Goal: Navigation & Orientation: Find specific page/section

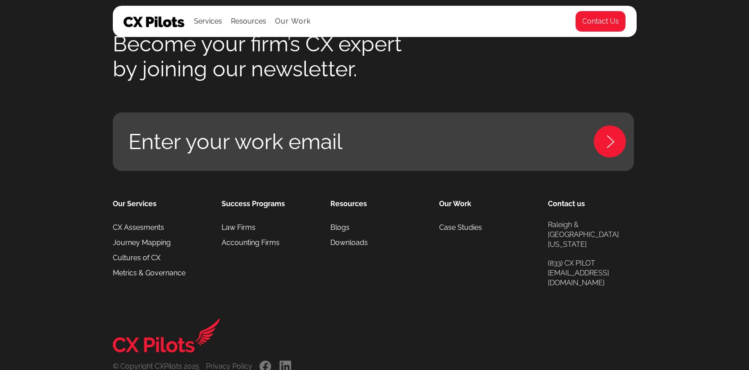
scroll to position [4064, 0]
click at [160, 230] on link "CX Assesments" at bounding box center [138, 226] width 51 height 15
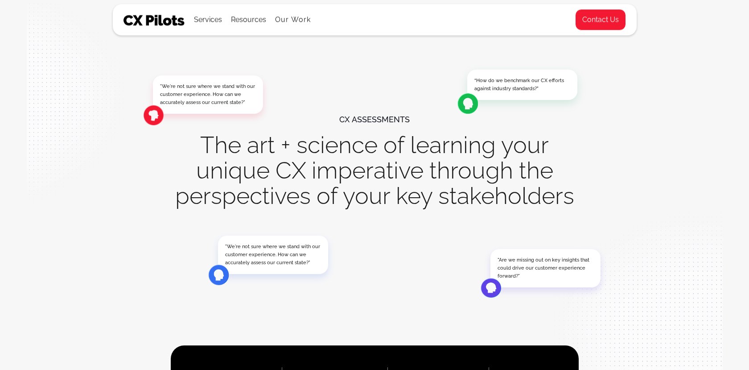
scroll to position [14, 0]
click at [157, 24] on img at bounding box center [154, 20] width 62 height 11
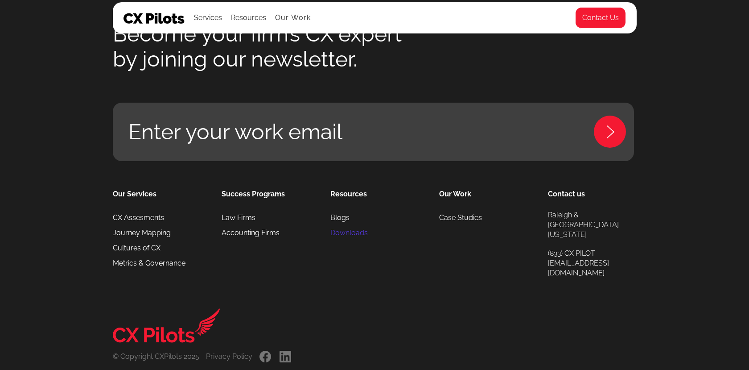
scroll to position [4093, 0]
